Goal: Information Seeking & Learning: Check status

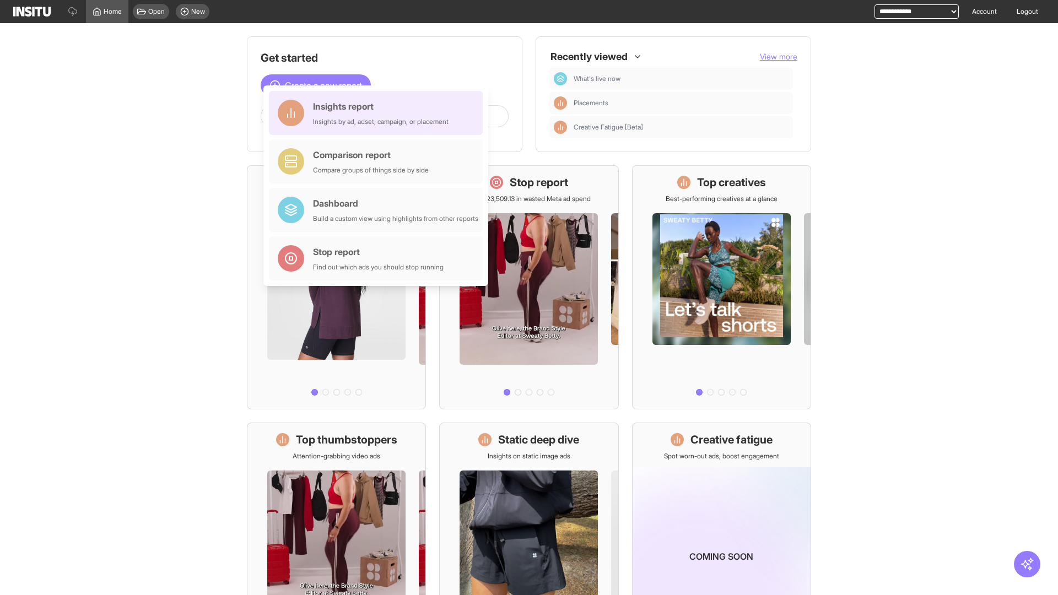
click at [378, 113] on div "Insights report Insights by ad, adset, campaign, or placement" at bounding box center [380, 113] width 135 height 26
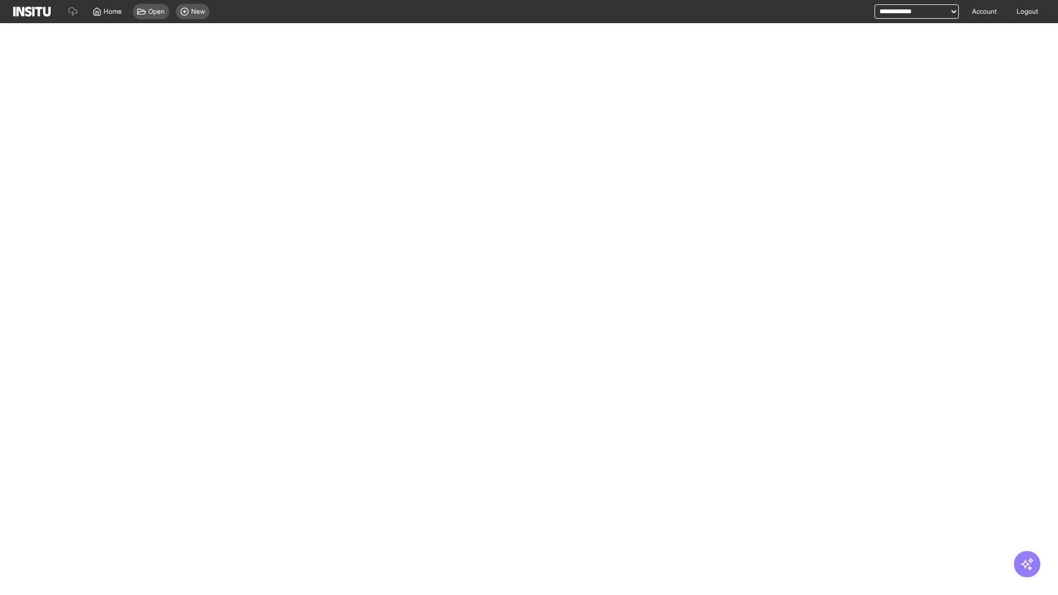
select select "**"
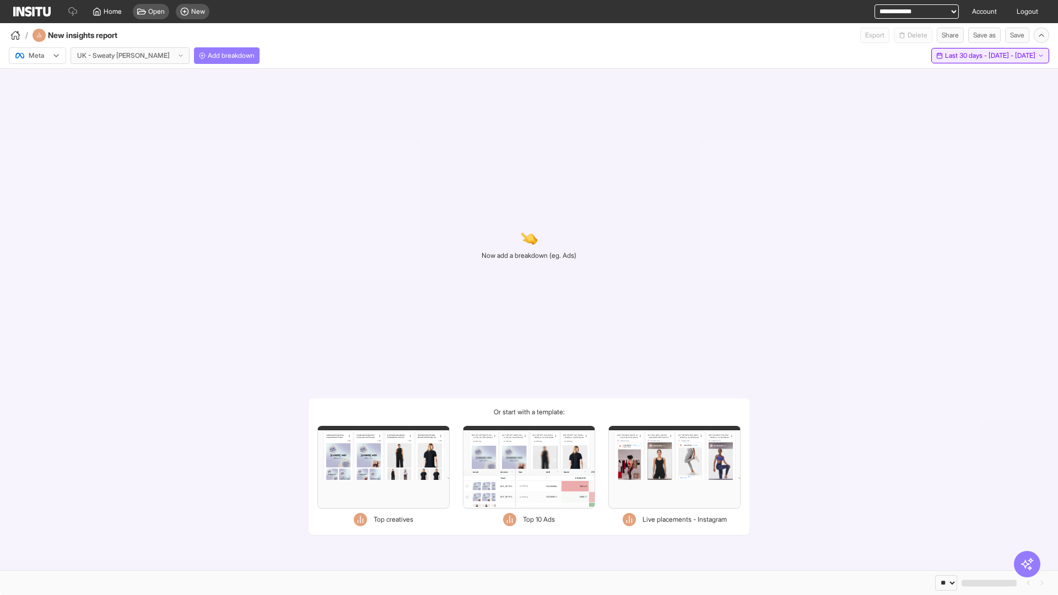
click at [967, 56] on span "Last 30 days - [DATE] - [DATE]" at bounding box center [990, 55] width 90 height 9
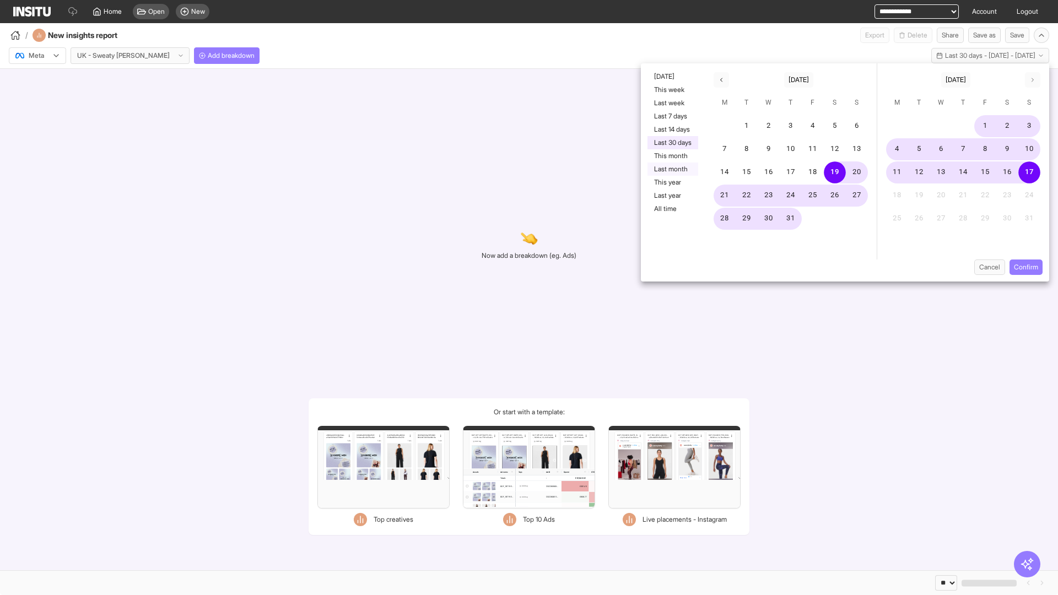
click at [671, 169] on button "Last month" at bounding box center [672, 168] width 51 height 13
